Goal: Task Accomplishment & Management: Use online tool/utility

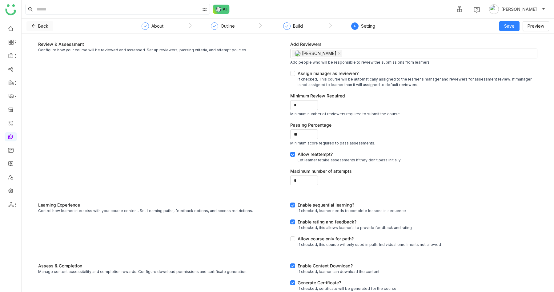
click at [34, 26] on icon at bounding box center [33, 26] width 4 height 4
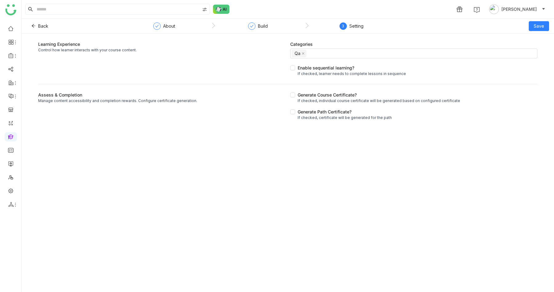
click at [499, 183] on gtmb-setting-path "Learning Experience Control how learner interacts with your course content. Cat…" at bounding box center [288, 163] width 532 height 259
click at [255, 26] on div at bounding box center [251, 25] width 7 height 7
click at [354, 25] on div "Setting" at bounding box center [356, 25] width 14 height 7
click at [169, 26] on div "About" at bounding box center [169, 25] width 12 height 7
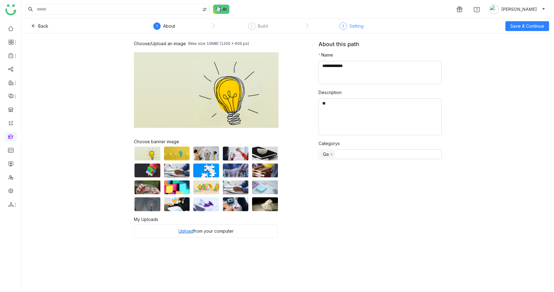
click at [358, 24] on div "Setting" at bounding box center [356, 25] width 14 height 7
